Goal: Task Accomplishment & Management: Complete application form

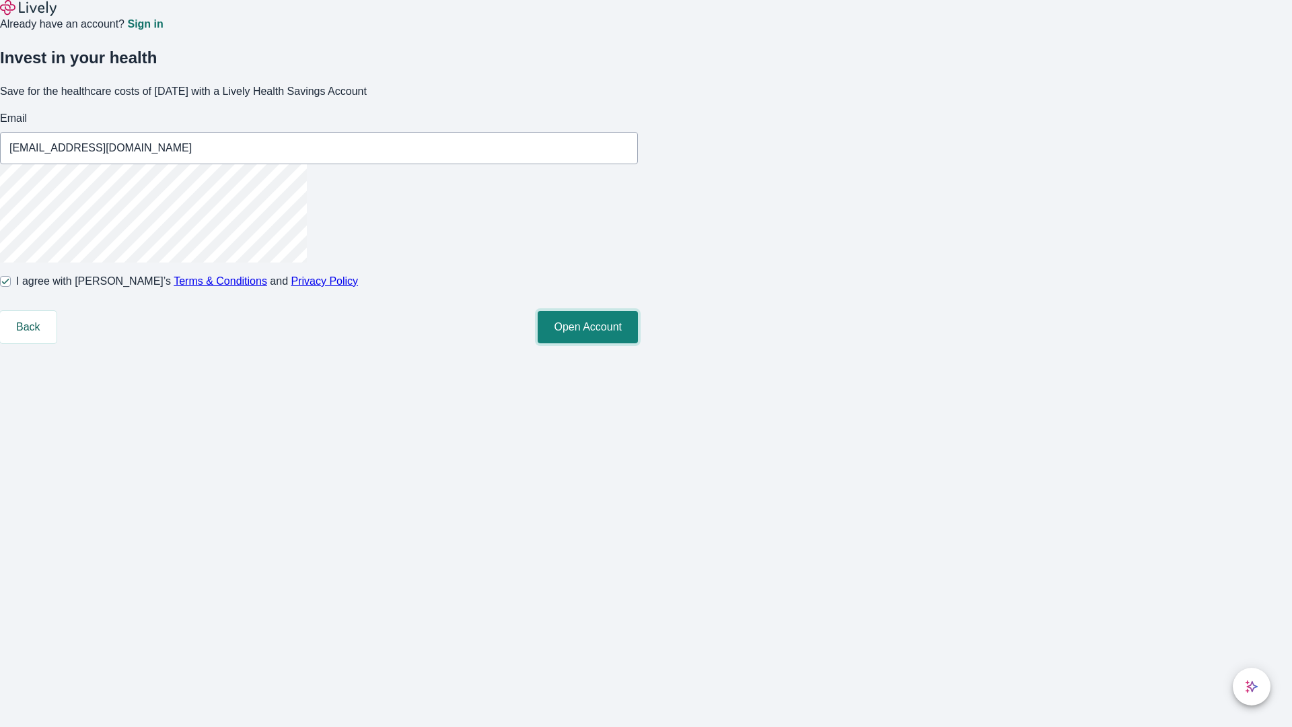
click at [638, 343] on button "Open Account" at bounding box center [588, 327] width 100 height 32
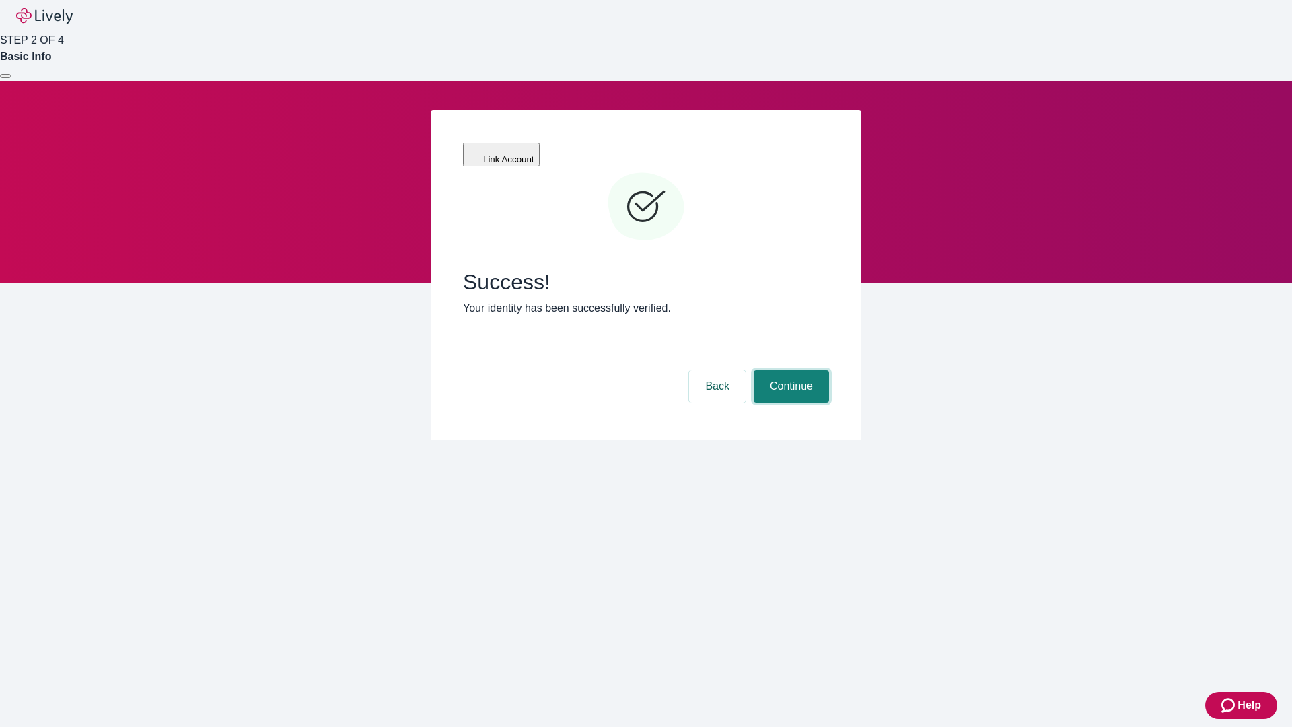
click at [789, 370] on button "Continue" at bounding box center [791, 386] width 75 height 32
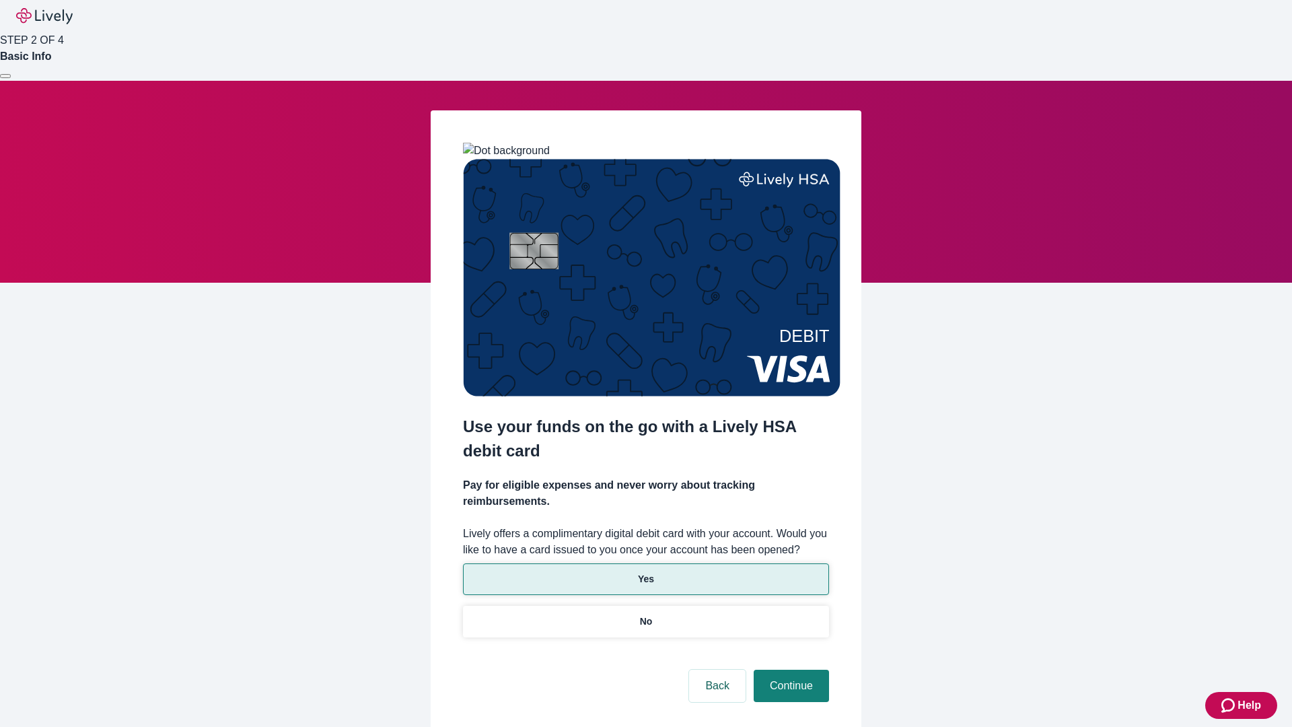
click at [645, 572] on p "Yes" at bounding box center [646, 579] width 16 height 14
click at [789, 670] on button "Continue" at bounding box center [791, 686] width 75 height 32
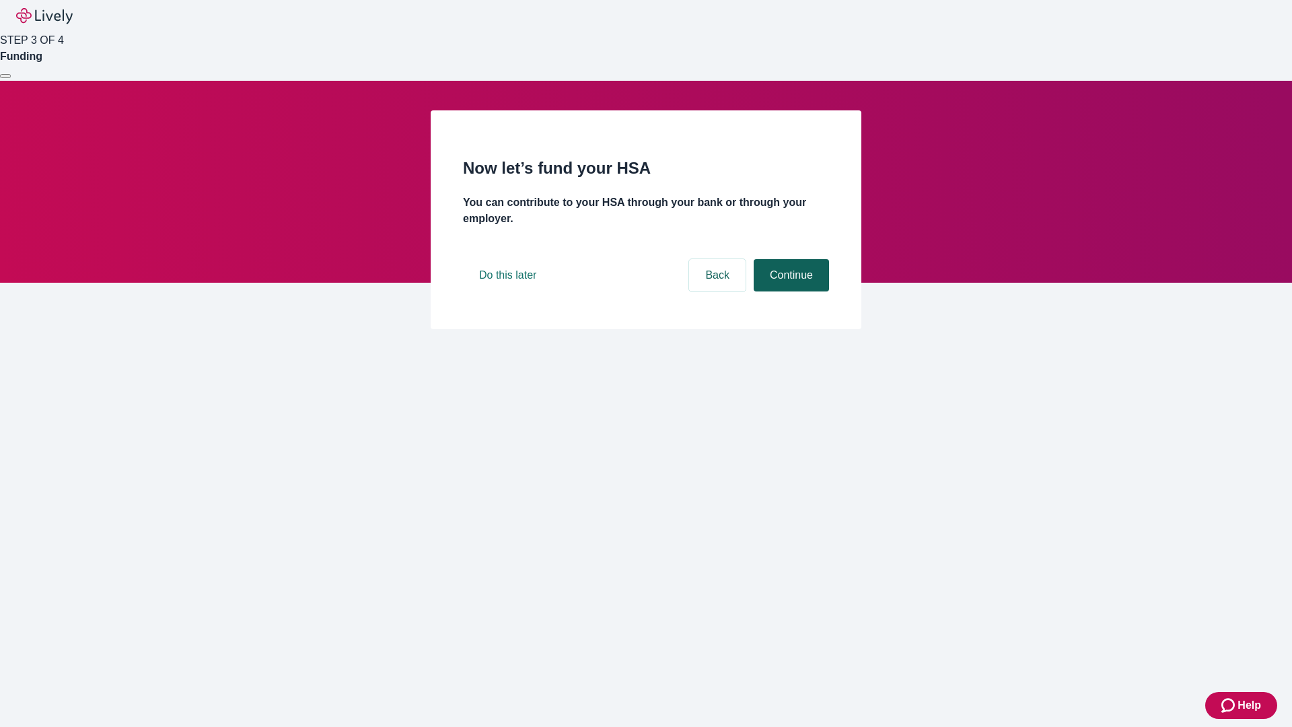
click at [789, 291] on button "Continue" at bounding box center [791, 275] width 75 height 32
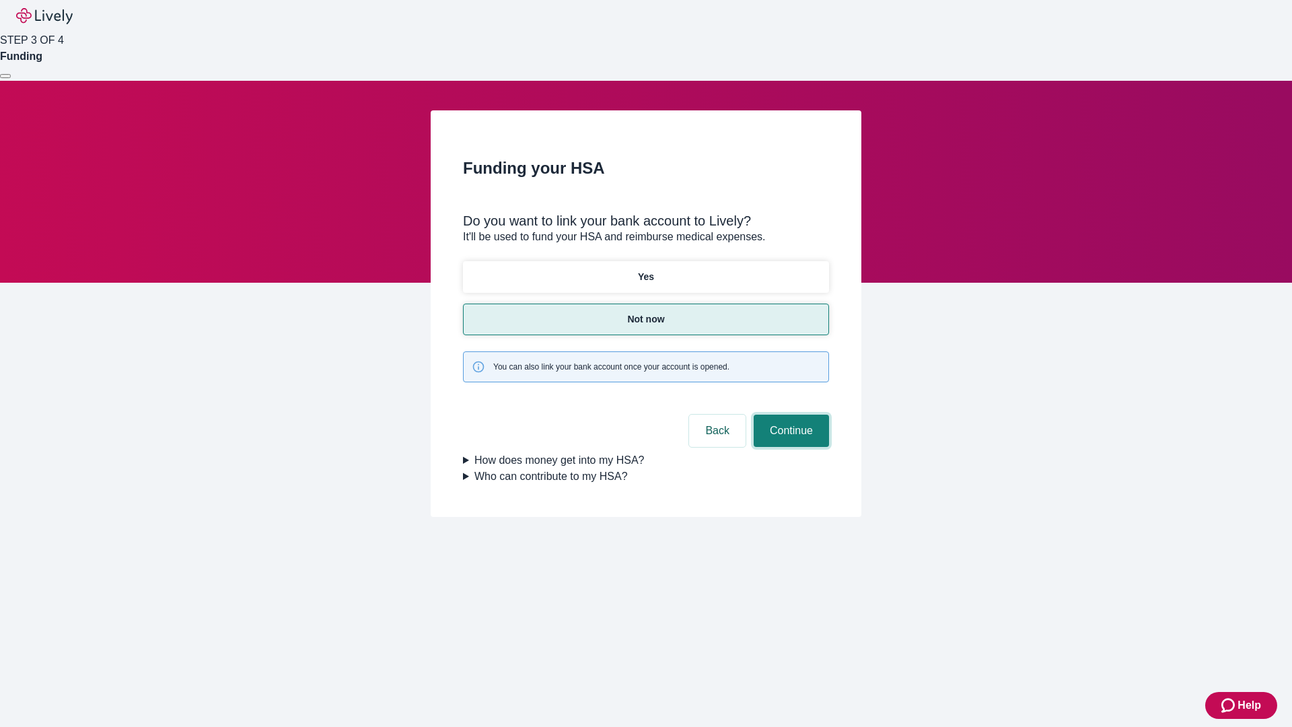
click at [789, 415] on button "Continue" at bounding box center [791, 431] width 75 height 32
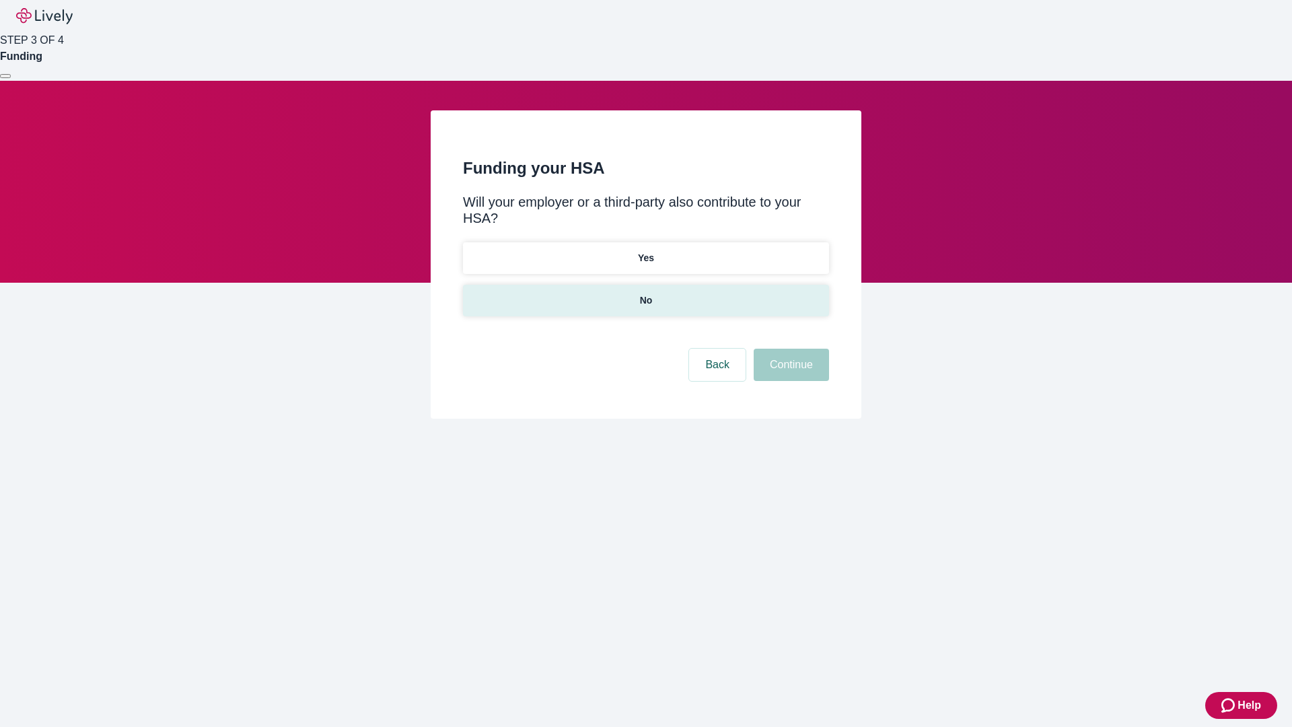
click at [645, 293] on p "No" at bounding box center [646, 300] width 13 height 14
click at [789, 349] on button "Continue" at bounding box center [791, 365] width 75 height 32
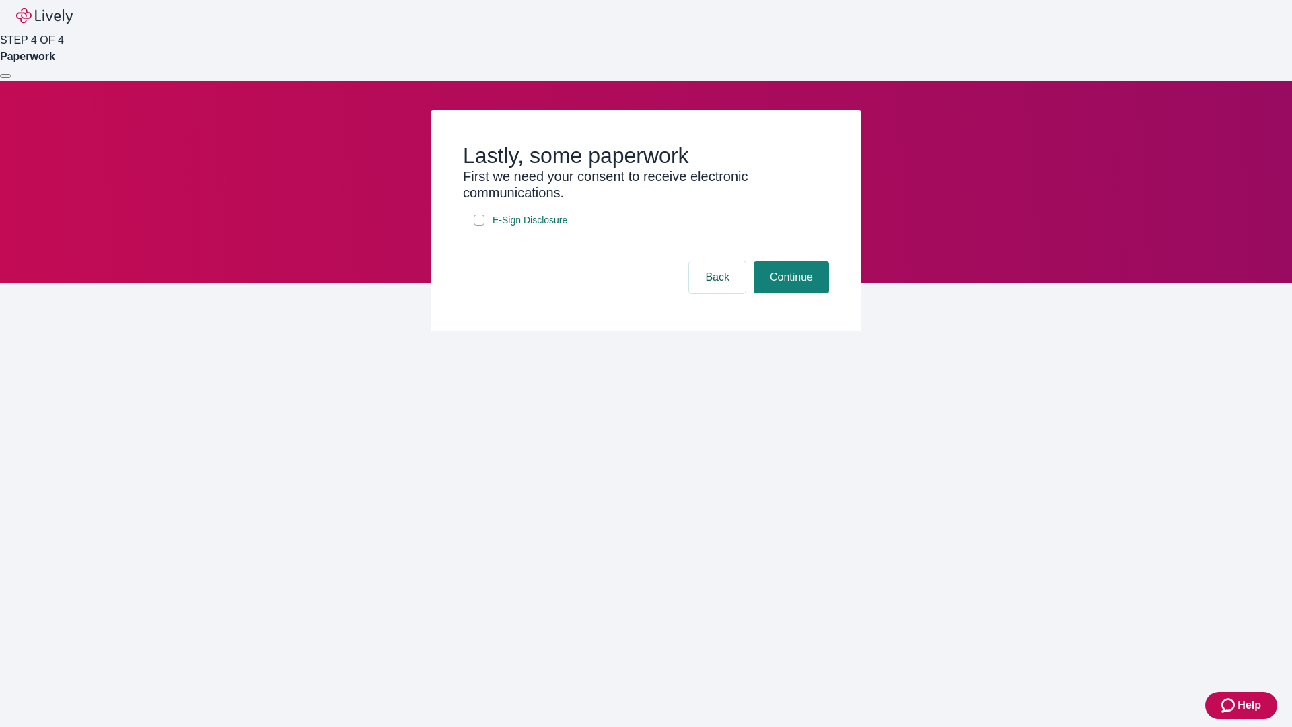
click at [479, 225] on input "E-Sign Disclosure" at bounding box center [479, 220] width 11 height 11
checkbox input "true"
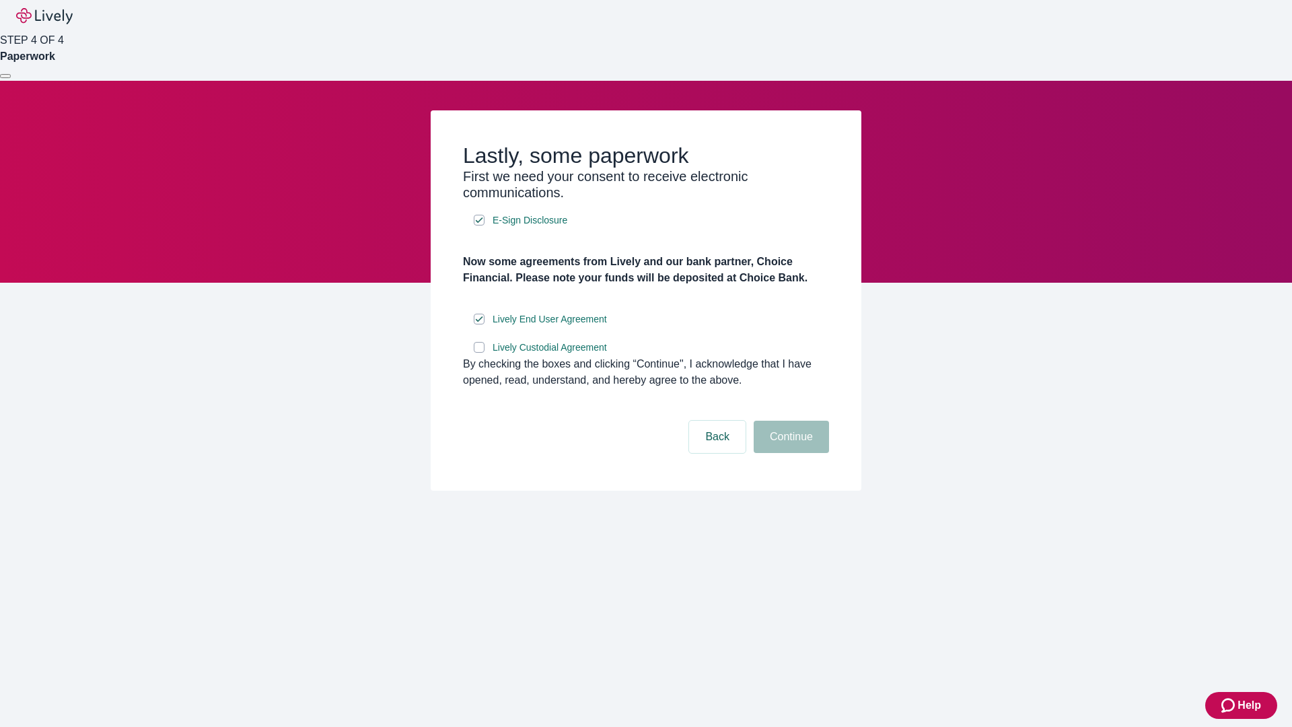
click at [479, 353] on input "Lively Custodial Agreement" at bounding box center [479, 347] width 11 height 11
checkbox input "true"
click at [789, 453] on button "Continue" at bounding box center [791, 437] width 75 height 32
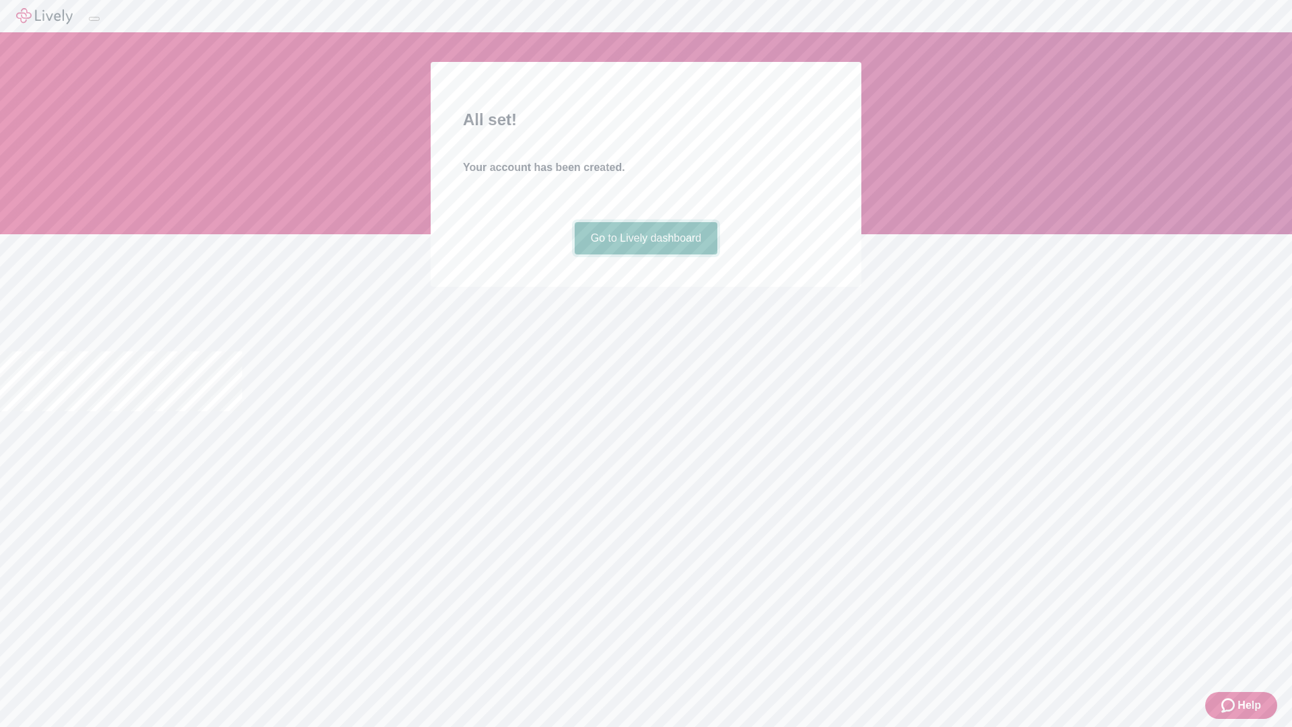
click at [645, 254] on link "Go to Lively dashboard" at bounding box center [646, 238] width 143 height 32
